Goal: Task Accomplishment & Management: Use online tool/utility

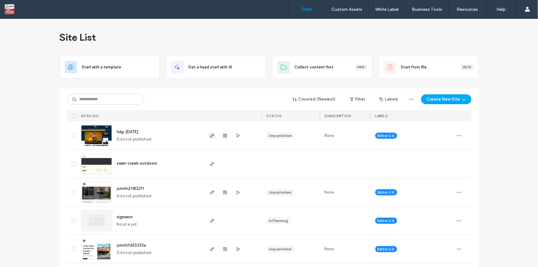
click at [210, 137] on use "button" at bounding box center [212, 136] width 4 height 4
click at [235, 133] on icon "button" at bounding box center [237, 135] width 5 height 5
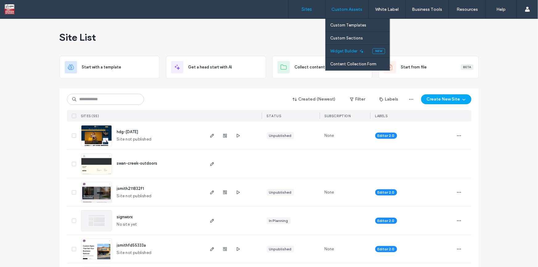
click at [352, 54] on link "Widget Builder" at bounding box center [351, 51] width 42 height 13
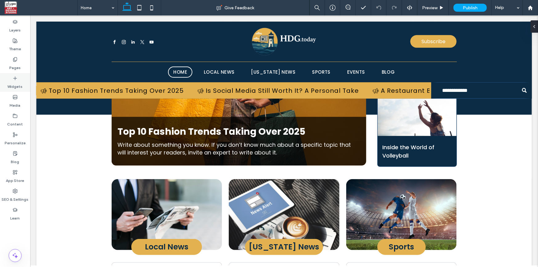
click at [17, 85] on label "Widgets" at bounding box center [15, 85] width 15 height 9
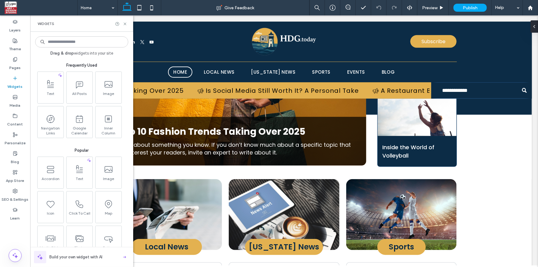
click at [56, 44] on input at bounding box center [81, 41] width 93 height 11
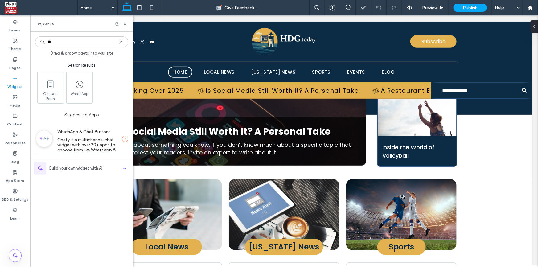
type input "*"
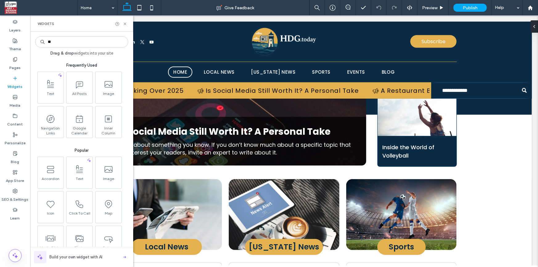
type input "**"
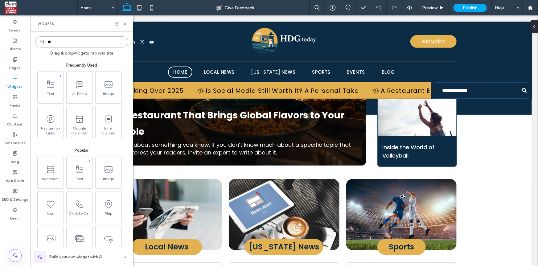
type input "***"
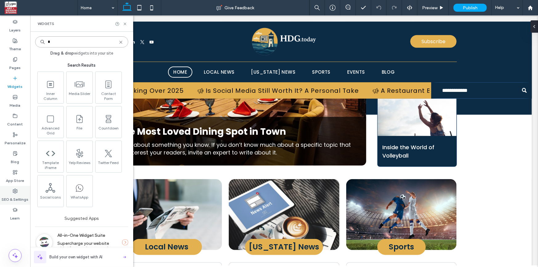
type input "*"
click at [11, 194] on label "SEO & Settings" at bounding box center [15, 197] width 27 height 9
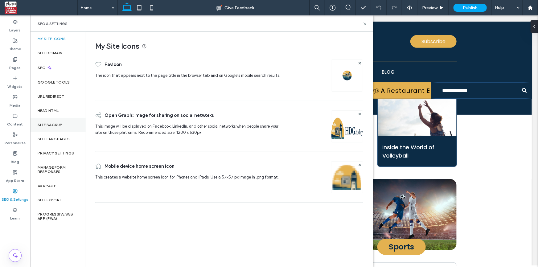
click at [52, 125] on label "Site Backup" at bounding box center [50, 125] width 25 height 4
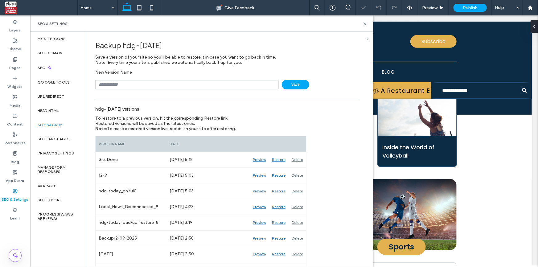
click at [106, 82] on input "text" at bounding box center [186, 85] width 183 height 10
type input "********"
click at [364, 25] on icon at bounding box center [364, 24] width 5 height 5
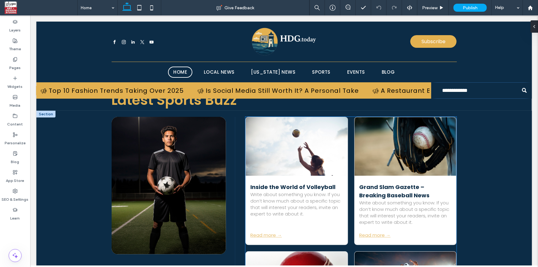
scroll to position [1241, 0]
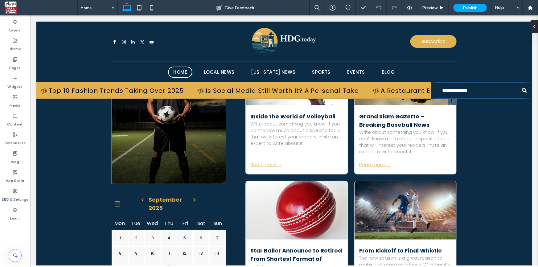
click at [197, 166] on div at bounding box center [168, 118] width 114 height 108
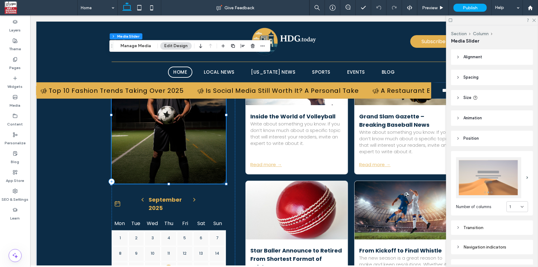
click at [191, 149] on div at bounding box center [168, 118] width 114 height 108
click at [477, 228] on div "Transition" at bounding box center [492, 227] width 72 height 5
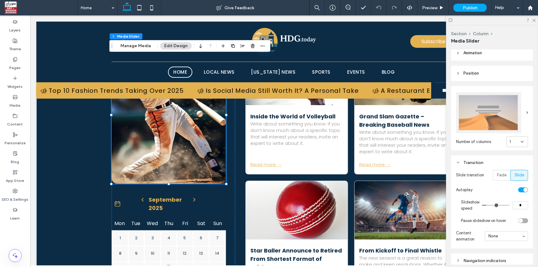
click at [515, 202] on input "*" at bounding box center [519, 205] width 15 height 8
type input "*"
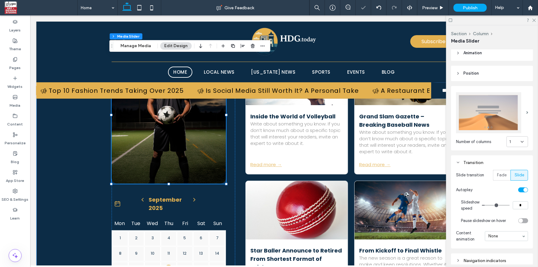
click at [81, 188] on div "a a a a September 2025 Mon Tue Wed Thu Fri Sat Sun 1 2 3 4 5" at bounding box center [283, 189] width 495 height 298
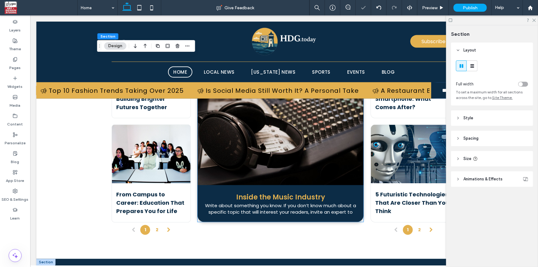
scroll to position [1764, 0]
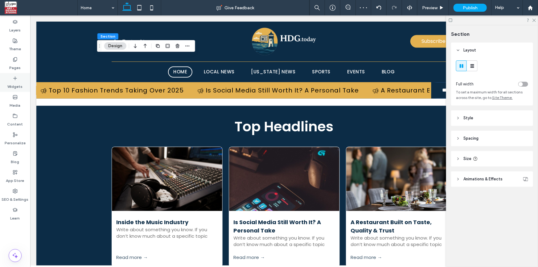
click at [13, 77] on icon at bounding box center [15, 78] width 5 height 5
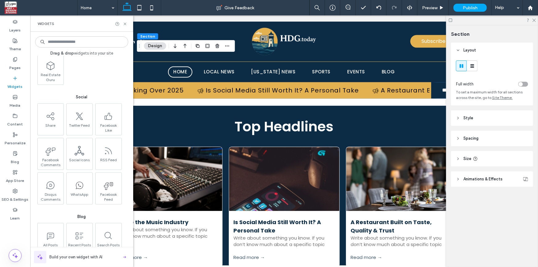
scroll to position [980, 0]
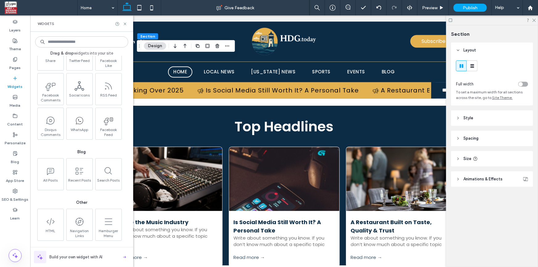
click at [60, 43] on input at bounding box center [81, 41] width 93 height 11
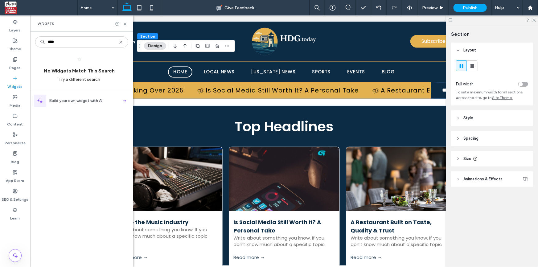
type input "*****"
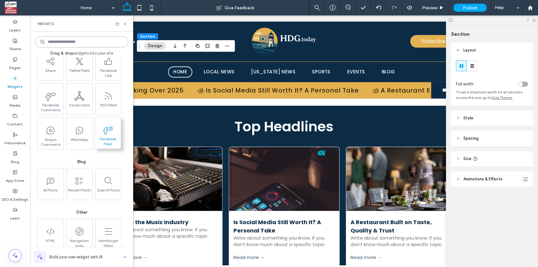
scroll to position [980, 0]
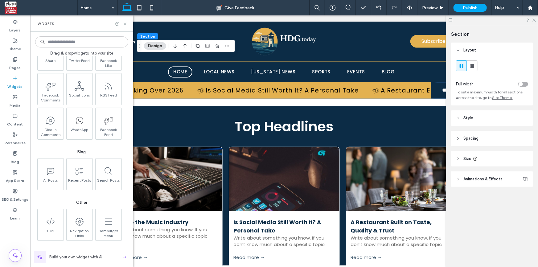
click at [124, 22] on icon at bounding box center [125, 24] width 5 height 5
